Goal: Transaction & Acquisition: Purchase product/service

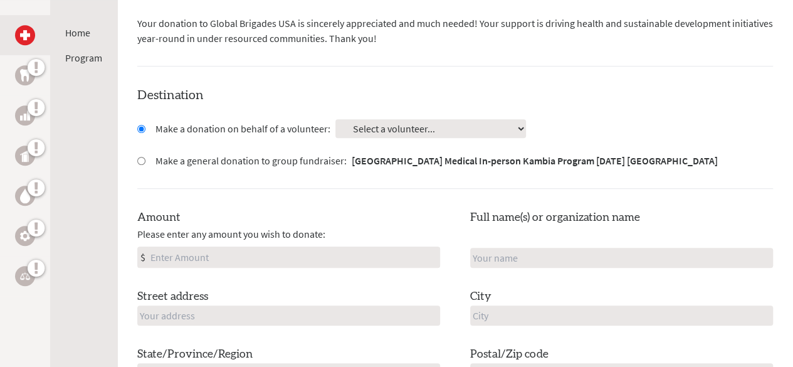
click at [335, 119] on select "Select a volunteer... [PERSON_NAME] [PERSON_NAME] [PERSON_NAME] [PERSON_NAME] I…" at bounding box center [430, 128] width 191 height 19
select select "5555BBA0-245A-11F0-B8AC-42010A400003"
click at [335, 119] on select "Select a volunteer... [PERSON_NAME] [PERSON_NAME] [PERSON_NAME] [PERSON_NAME] I…" at bounding box center [430, 128] width 191 height 19
click at [353, 119] on select "Select a volunteer... [PERSON_NAME] [PERSON_NAME] [PERSON_NAME] [PERSON_NAME] I…" at bounding box center [430, 128] width 191 height 19
click at [229, 170] on div "Destination Make a donation on behalf of a volunteer: Select a volunteer... [PE…" at bounding box center [454, 273] width 635 height 375
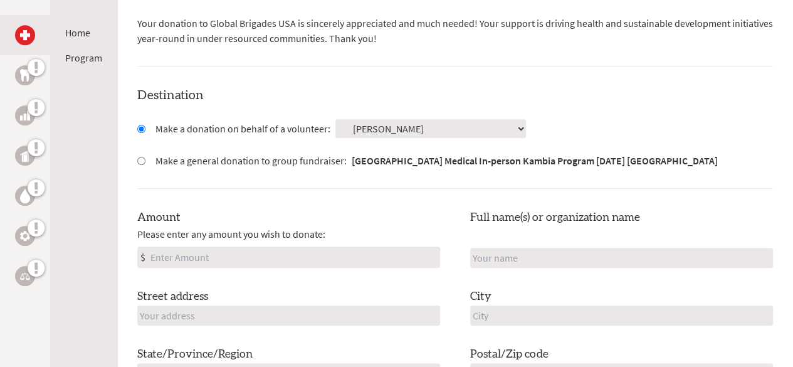
click at [211, 247] on input "Amount" at bounding box center [293, 257] width 291 height 20
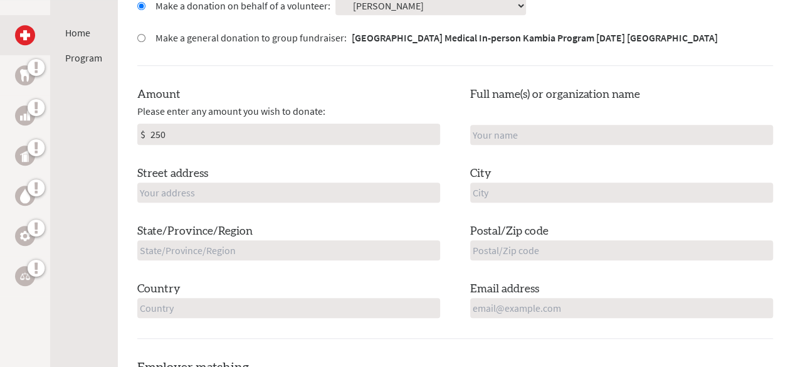
scroll to position [417, 0]
type input "250"
click at [479, 124] on input "text" at bounding box center [621, 134] width 303 height 20
type input "[PERSON_NAME]"
type input "[STREET_ADDRESS]"
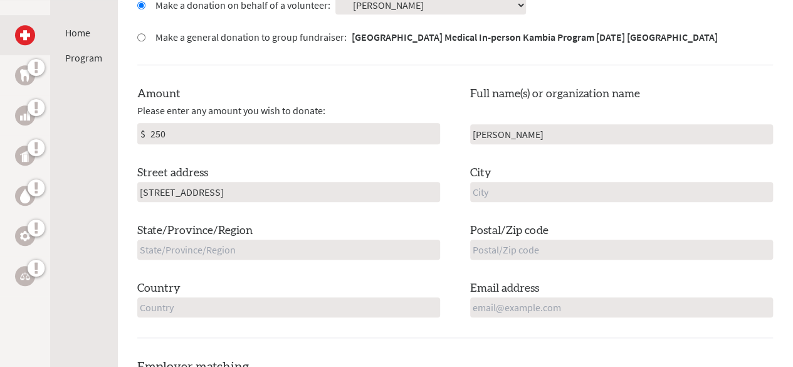
type input "Naperville"
type input "IL"
type input "60565"
type input "[GEOGRAPHIC_DATA]"
type input "[EMAIL_ADDRESS][PERSON_NAME][DOMAIN_NAME]"
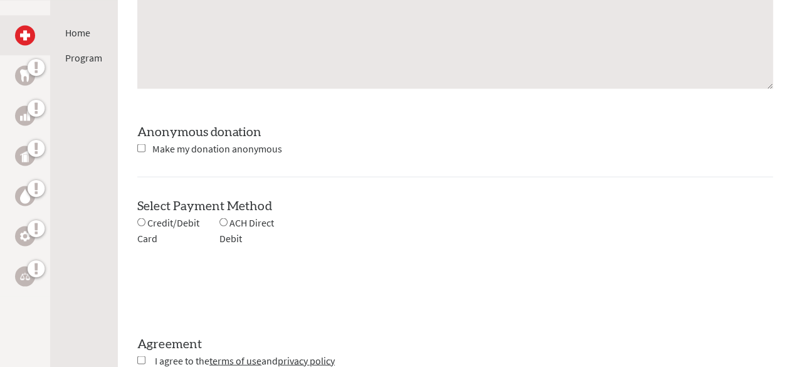
scroll to position [1088, 0]
click at [139, 143] on input "checkbox" at bounding box center [141, 147] width 8 height 8
checkbox input "false"
click at [138, 214] on div "Credit/Debit Card" at bounding box center [178, 229] width 82 height 31
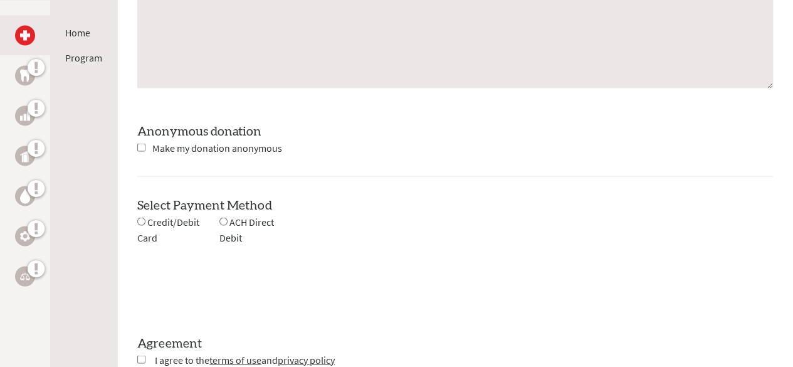
click at [139, 217] on input "radio" at bounding box center [141, 221] width 8 height 8
radio input "true"
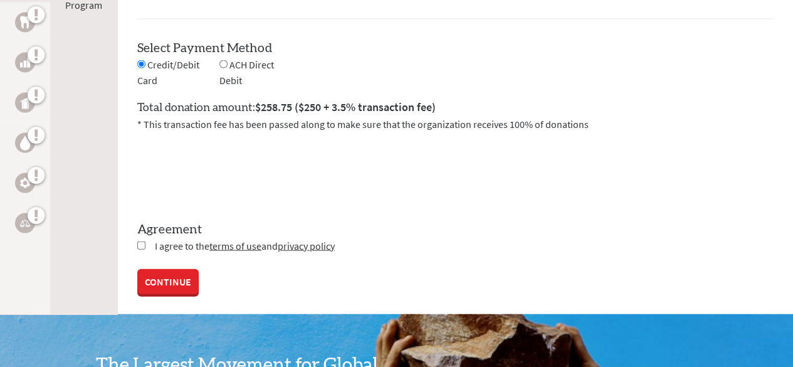
scroll to position [1246, 0]
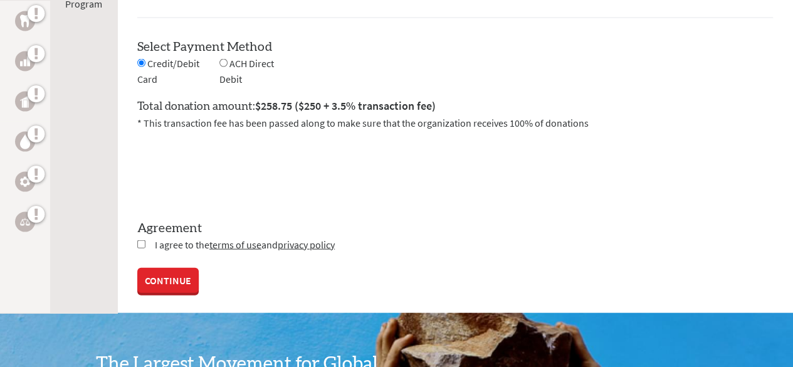
click at [140, 240] on input "checkbox" at bounding box center [141, 244] width 8 height 8
checkbox input "true"
click at [149, 269] on link "CONTINUE" at bounding box center [167, 281] width 61 height 25
